Goal: Information Seeking & Learning: Learn about a topic

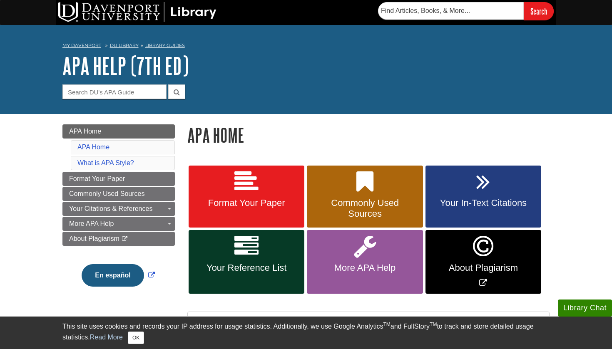
click at [459, 189] on link "Your In-Text Citations" at bounding box center [484, 197] width 116 height 62
click at [263, 263] on span "Your Reference List" at bounding box center [246, 268] width 103 height 11
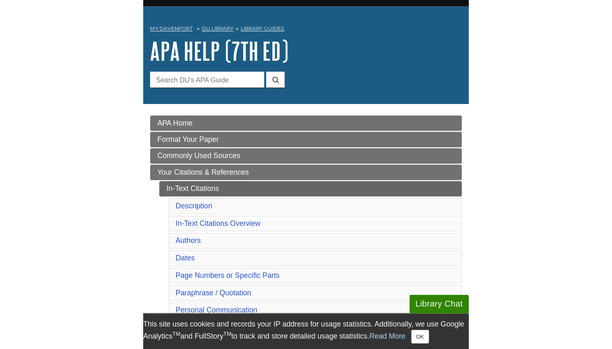
scroll to position [23, 0]
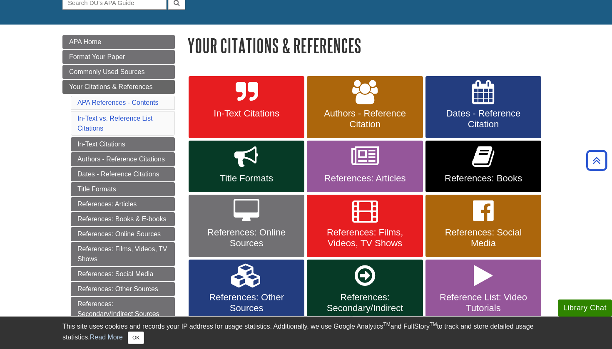
scroll to position [87, 0]
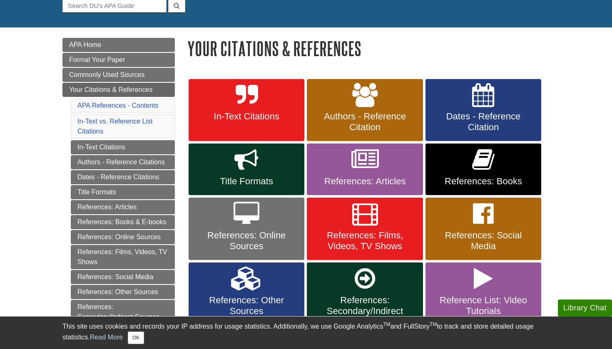
click at [395, 125] on span "Authors - Reference Citation" at bounding box center [364, 122] width 103 height 22
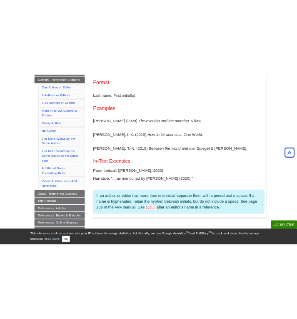
scroll to position [194, 0]
